Goal: Task Accomplishment & Management: Manage account settings

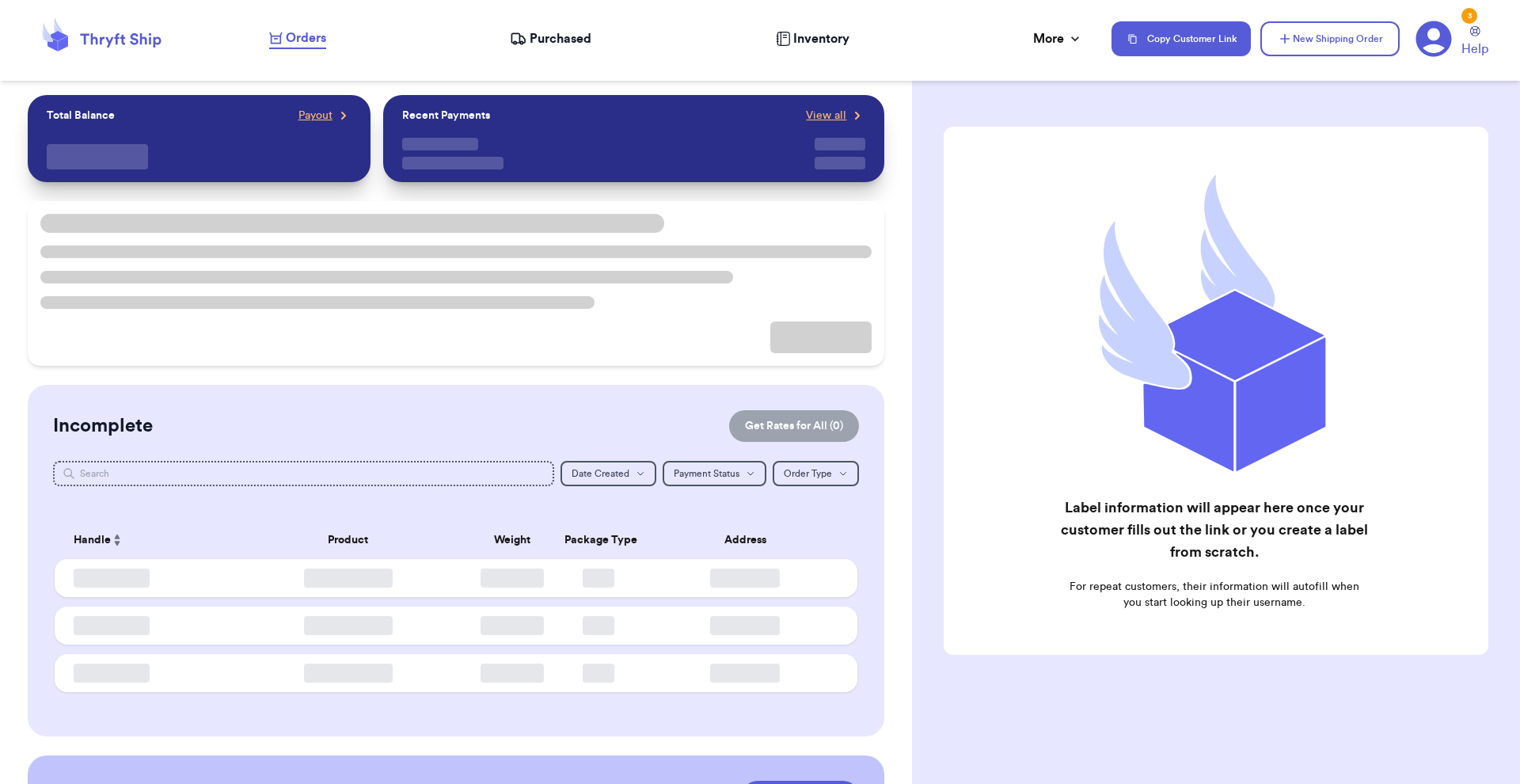
checkbox input "true"
